Goal: Task Accomplishment & Management: Manage account settings

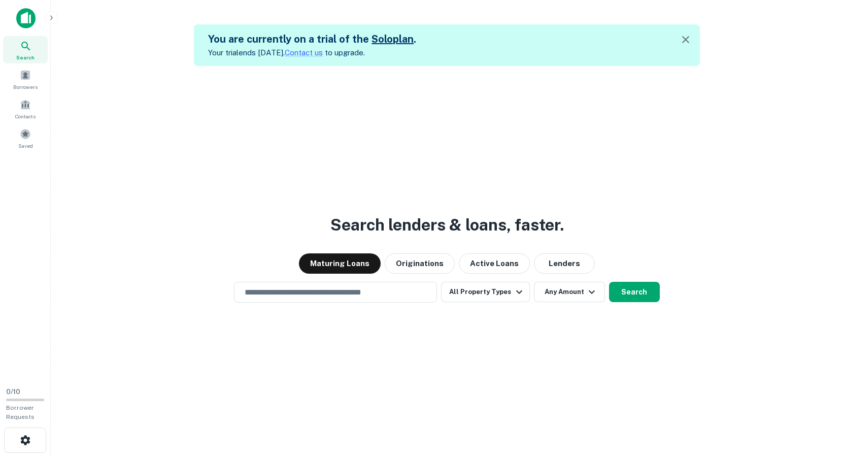
click at [687, 38] on icon "button" at bounding box center [685, 39] width 7 height 7
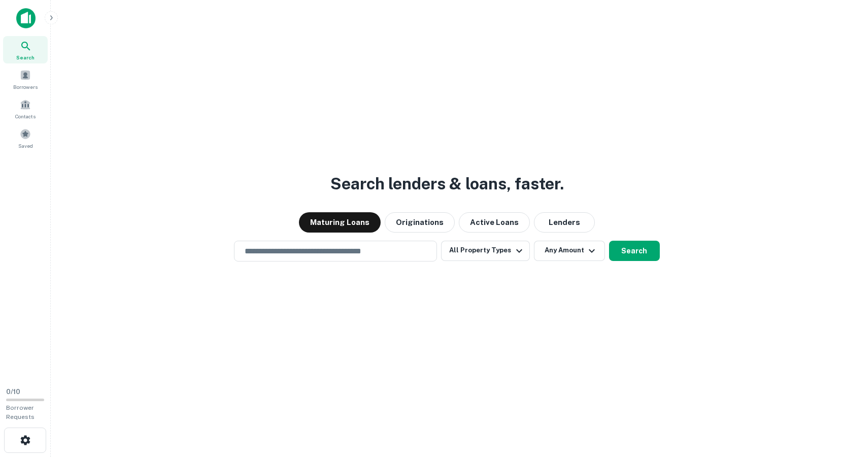
click at [51, 21] on icon "button" at bounding box center [51, 18] width 8 height 8
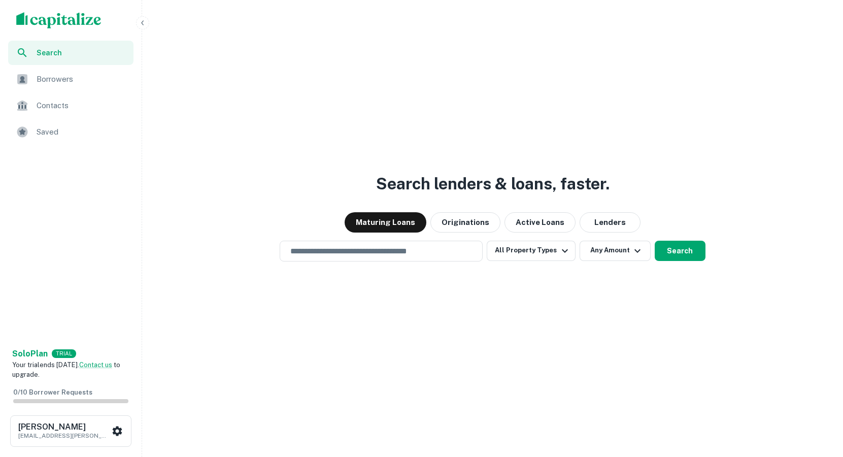
click at [200, 297] on div "Search lenders & loans, faster. Maturing Loans Originations Active Loans Lender…" at bounding box center [492, 252] width 693 height 457
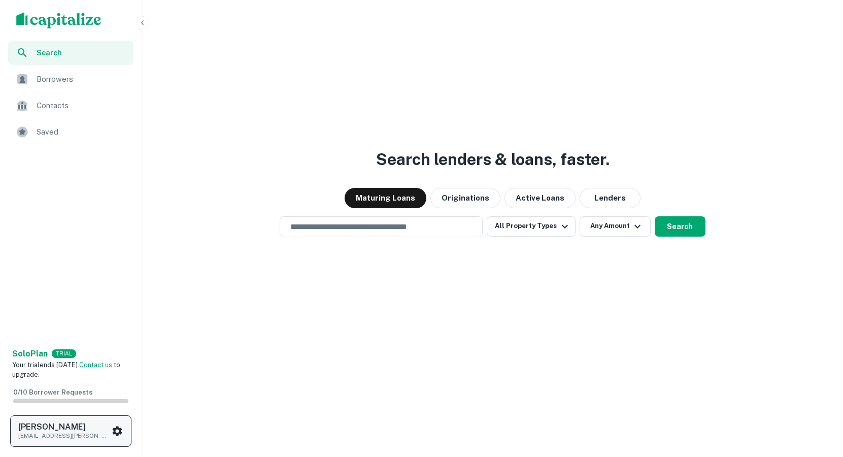
scroll to position [24, 0]
click at [111, 429] on icon "scrollable content" at bounding box center [117, 431] width 12 height 12
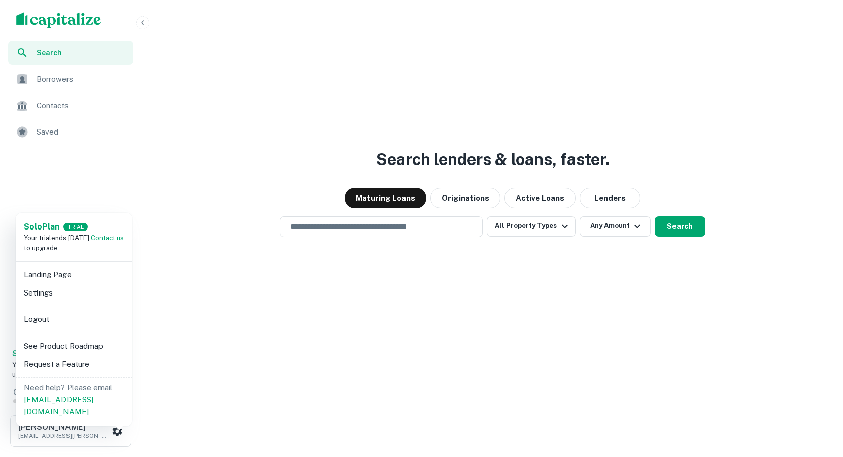
click at [189, 269] on div at bounding box center [421, 228] width 843 height 457
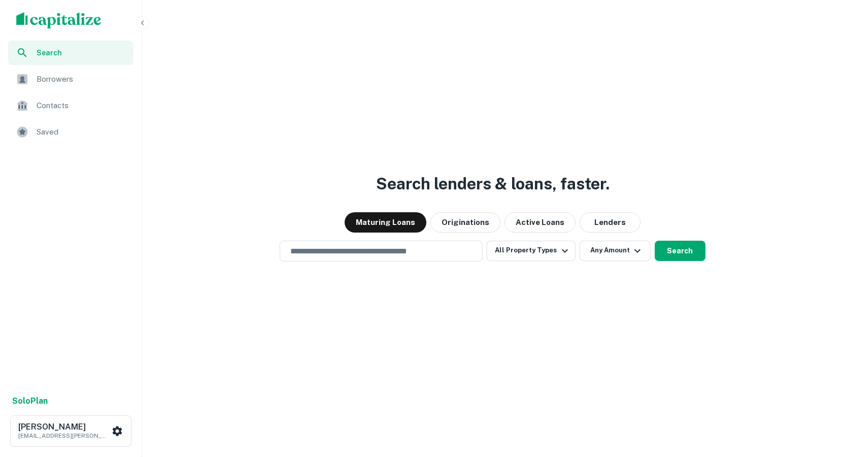
scroll to position [24, 0]
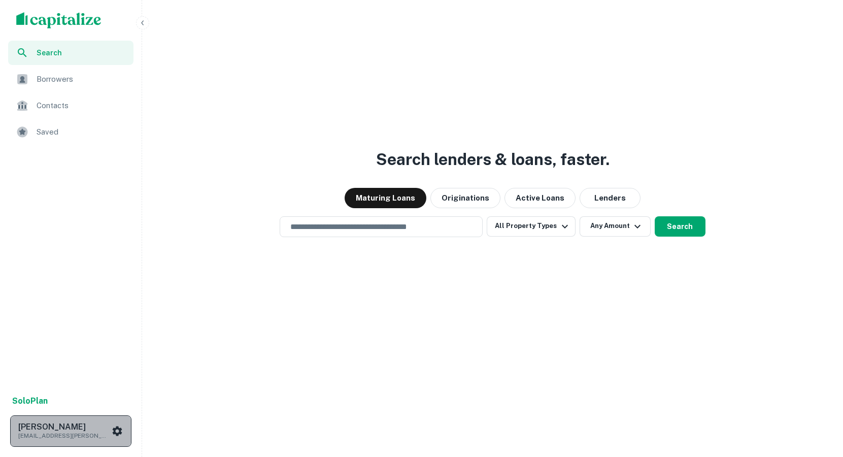
click at [118, 431] on icon "scrollable content" at bounding box center [117, 431] width 12 height 12
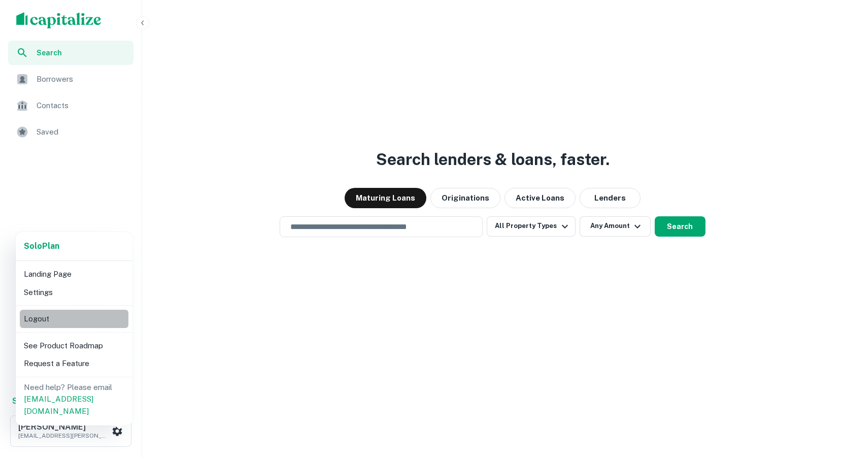
click at [46, 321] on li "Logout" at bounding box center [74, 318] width 109 height 18
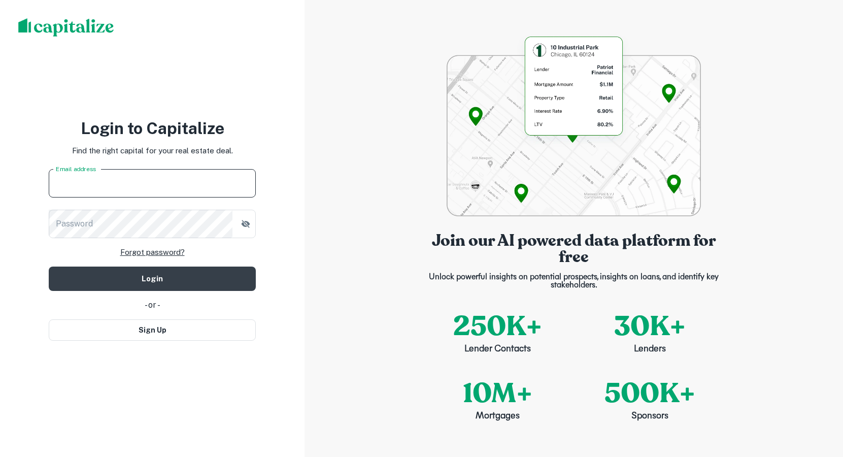
type input "**********"
click at [152, 278] on button "Login" at bounding box center [152, 278] width 207 height 24
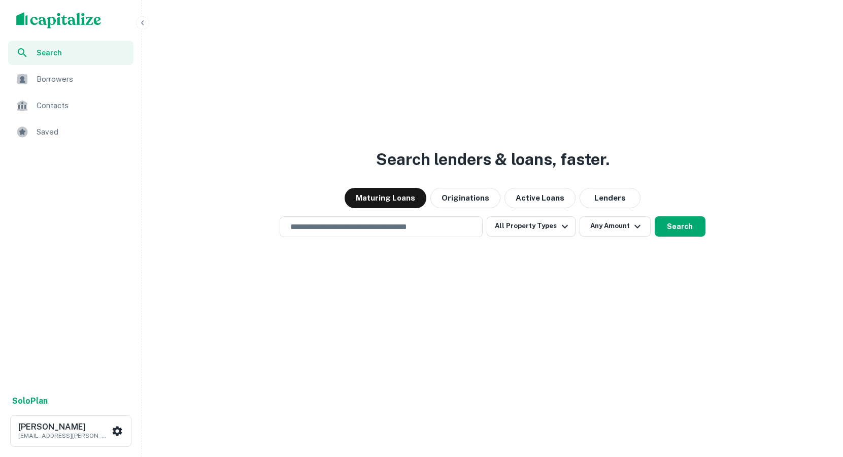
click at [145, 24] on icon "button" at bounding box center [143, 23] width 8 height 8
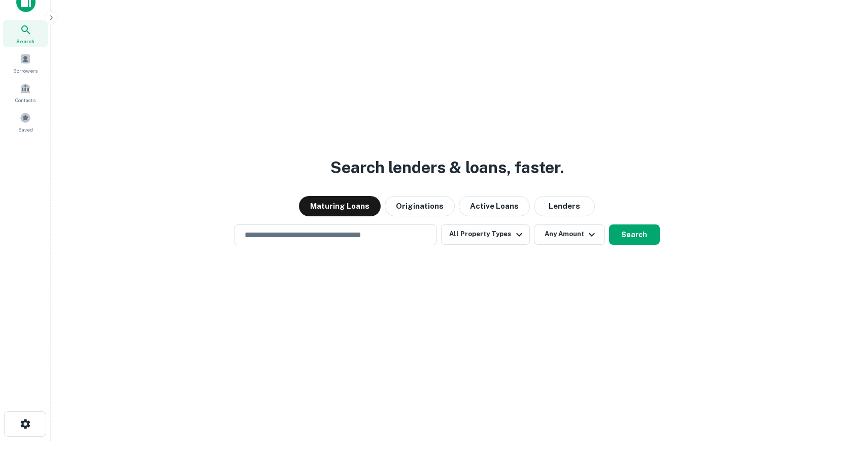
scroll to position [16, 0]
click at [54, 17] on icon "button" at bounding box center [51, 18] width 8 height 8
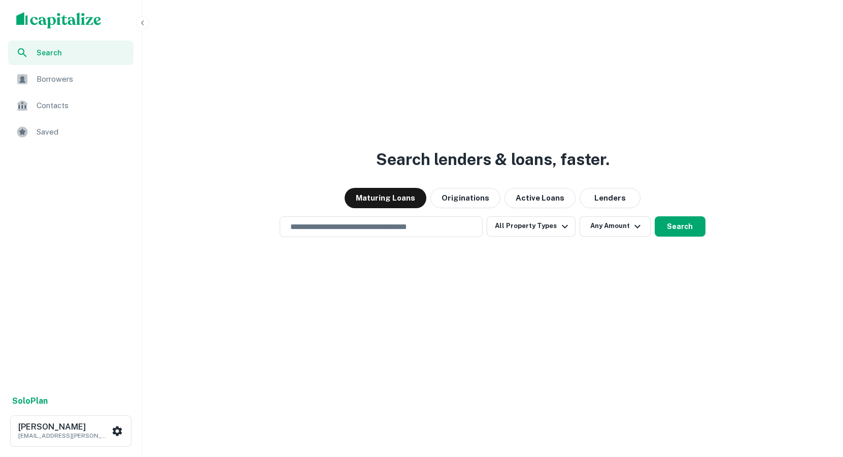
scroll to position [24, 0]
click at [40, 398] on strong "Solo Plan" at bounding box center [30, 401] width 36 height 10
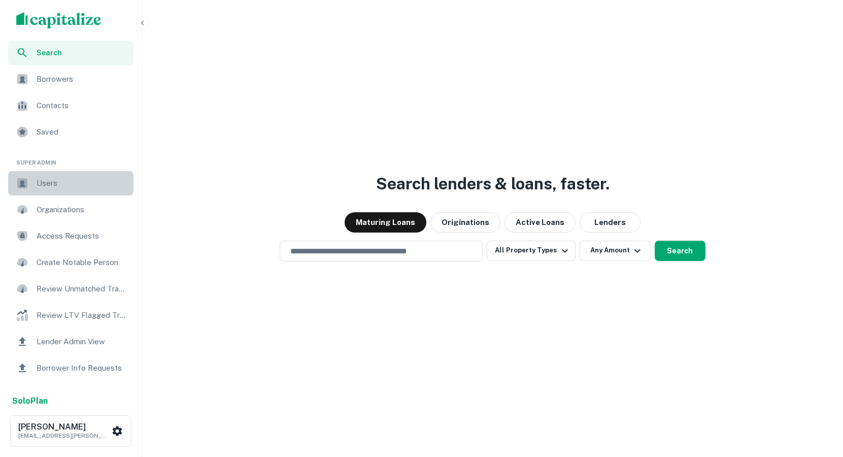
click at [63, 171] on div "Users" at bounding box center [70, 183] width 125 height 24
